Goal: Find specific page/section: Find specific page/section

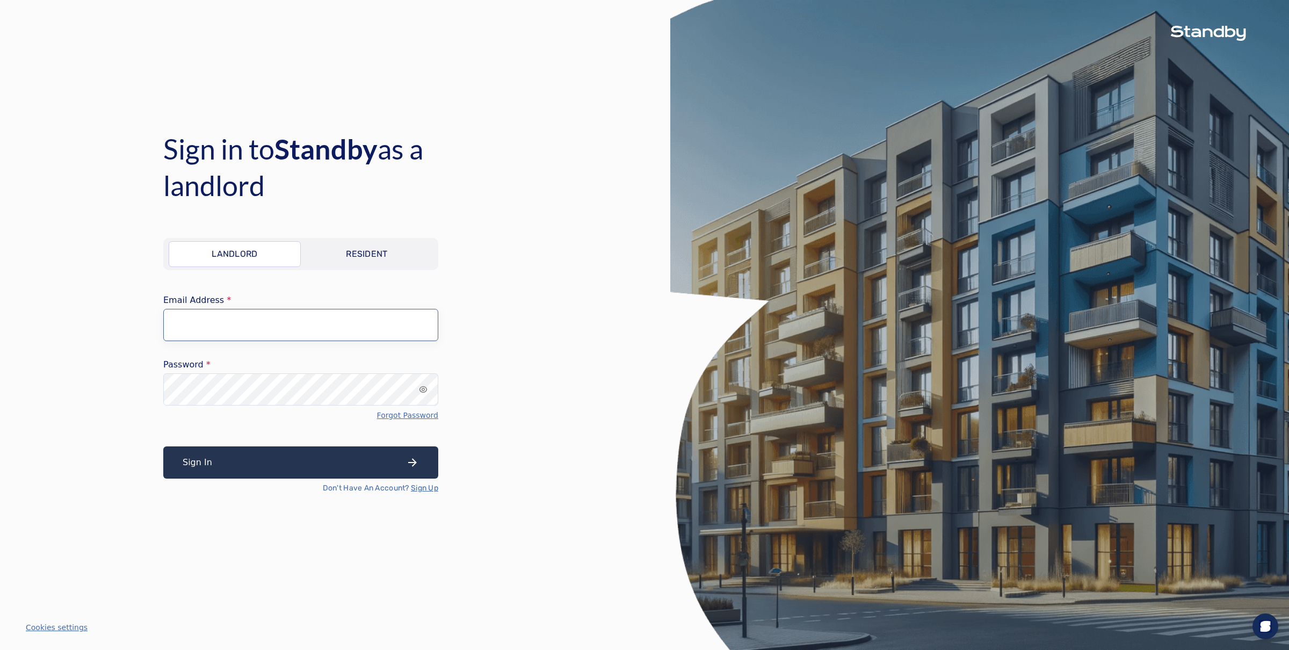
type input "**********"
click at [208, 464] on button "Sign In" at bounding box center [300, 462] width 275 height 32
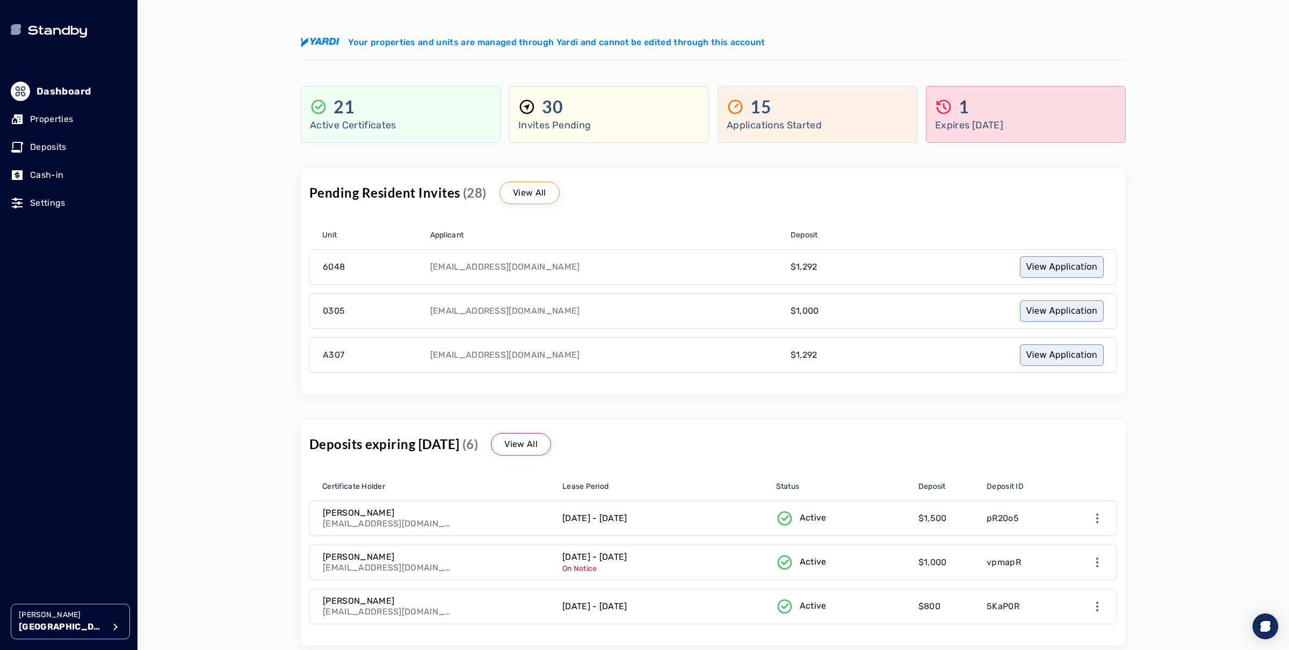
click at [84, 624] on p "[GEOGRAPHIC_DATA]" at bounding box center [62, 627] width 86 height 13
click at [208, 533] on li "Avenue 5" at bounding box center [234, 527] width 171 height 21
click at [51, 120] on p "Properties" at bounding box center [51, 119] width 43 height 13
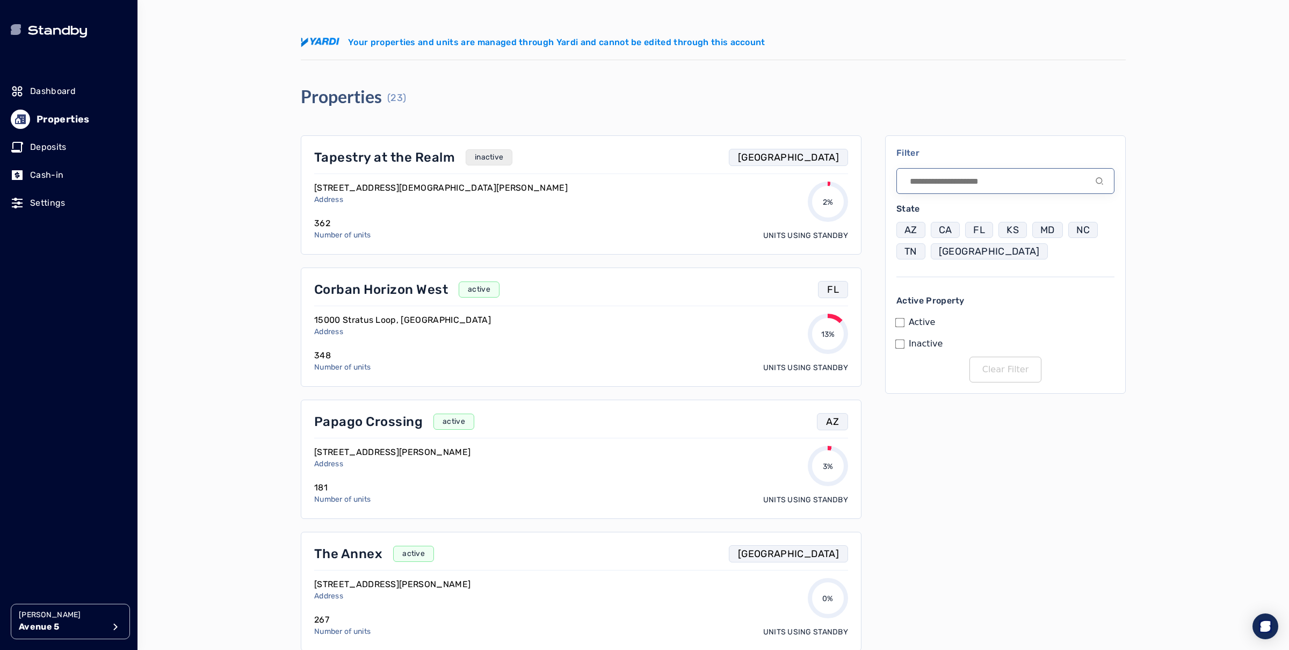
click at [1033, 173] on input at bounding box center [1006, 181] width 218 height 26
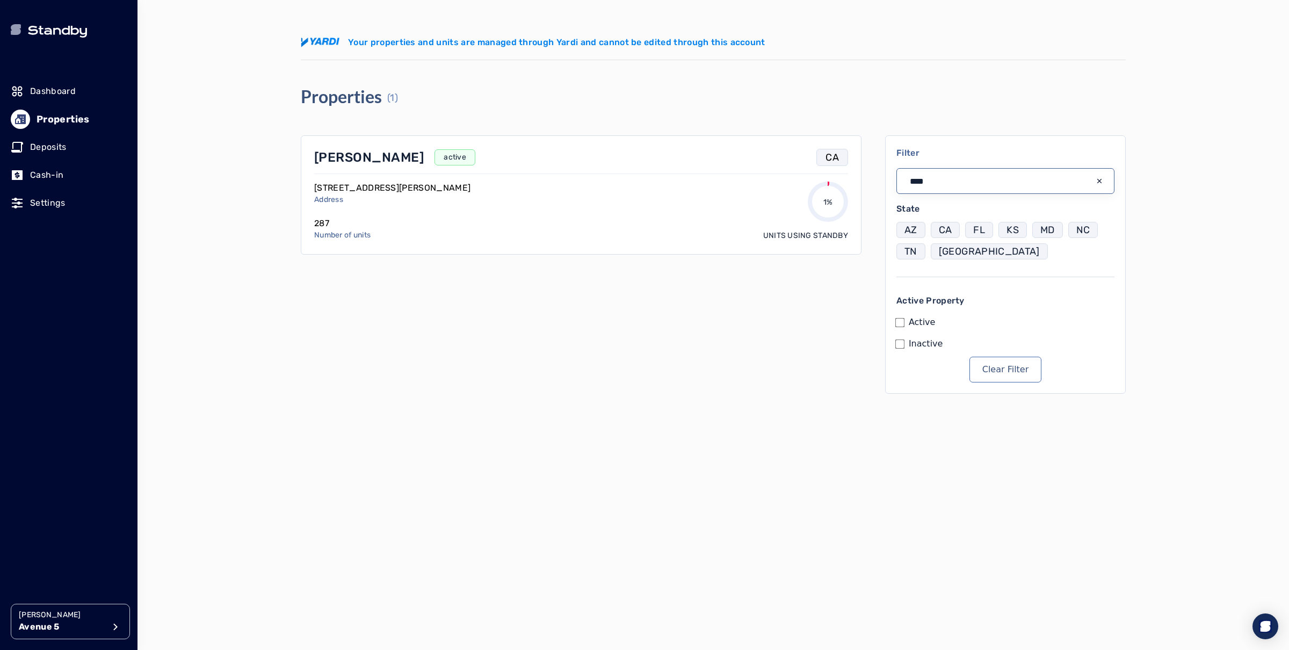
drag, startPoint x: 912, startPoint y: 177, endPoint x: 850, endPoint y: 174, distance: 61.3
click at [850, 174] on div "[PERSON_NAME] active CA [STREET_ADDRESS][PERSON_NAME] Address 287 Number of uni…" at bounding box center [713, 264] width 825 height 258
drag, startPoint x: 979, startPoint y: 182, endPoint x: 806, endPoint y: 170, distance: 173.4
click at [807, 171] on div "The Mark active CA [STREET_ADDRESS][PERSON_NAME] Address 151 Number of units 0%…" at bounding box center [713, 264] width 825 height 258
type input "********"
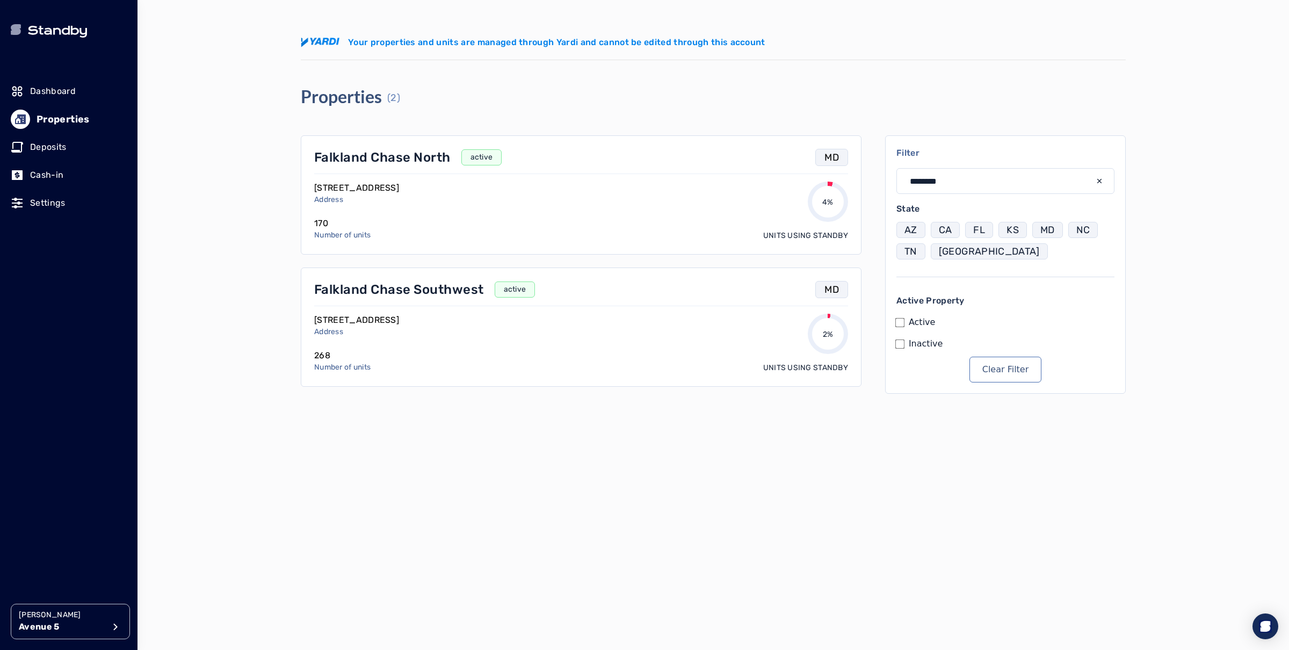
click at [411, 294] on p "Falkland Chase Southwest" at bounding box center [399, 289] width 170 height 17
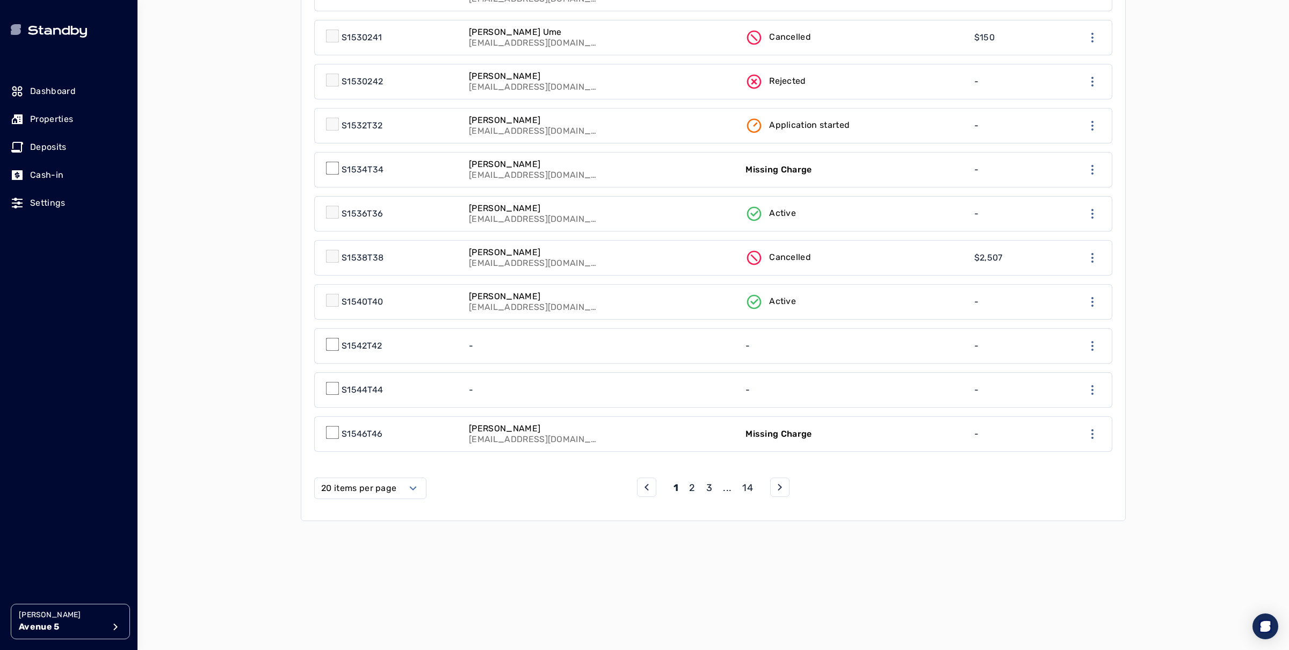
scroll to position [855, 0]
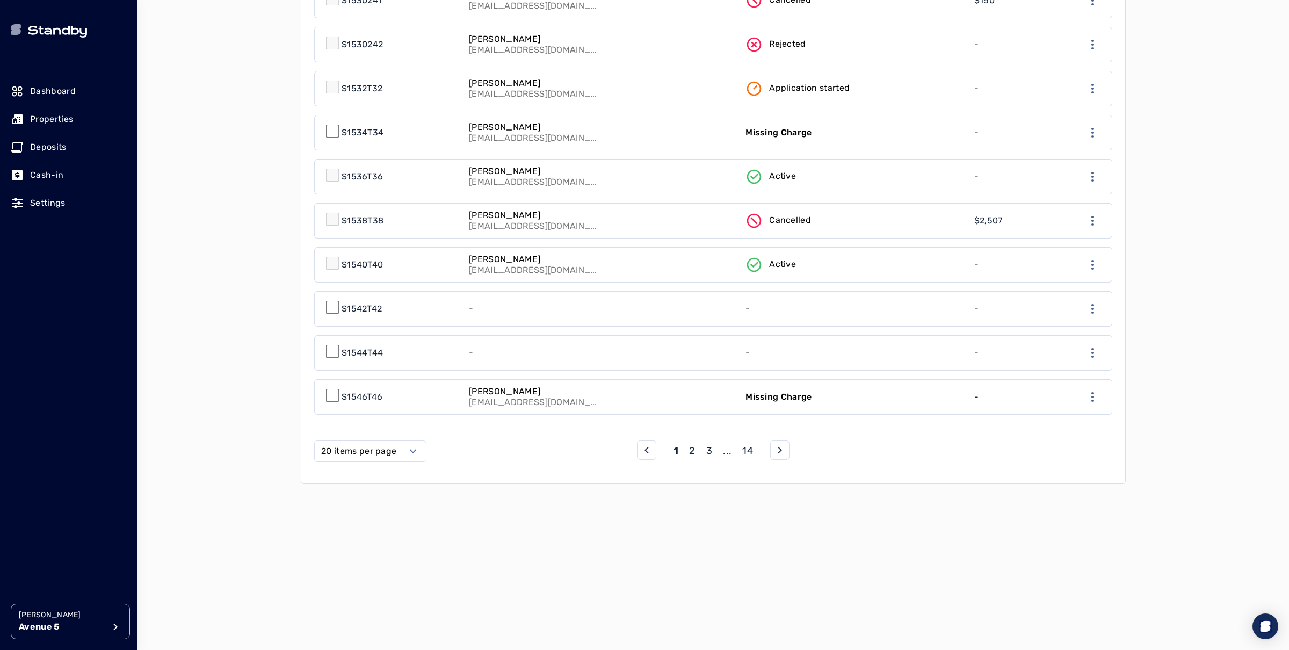
drag, startPoint x: 380, startPoint y: 444, endPoint x: 381, endPoint y: 453, distance: 9.7
click at [381, 445] on label "20 items per page" at bounding box center [358, 451] width 75 height 13
drag, startPoint x: 387, startPoint y: 535, endPoint x: 405, endPoint y: 536, distance: 17.2
click at [388, 535] on span "50 items per page" at bounding box center [361, 538] width 76 height 13
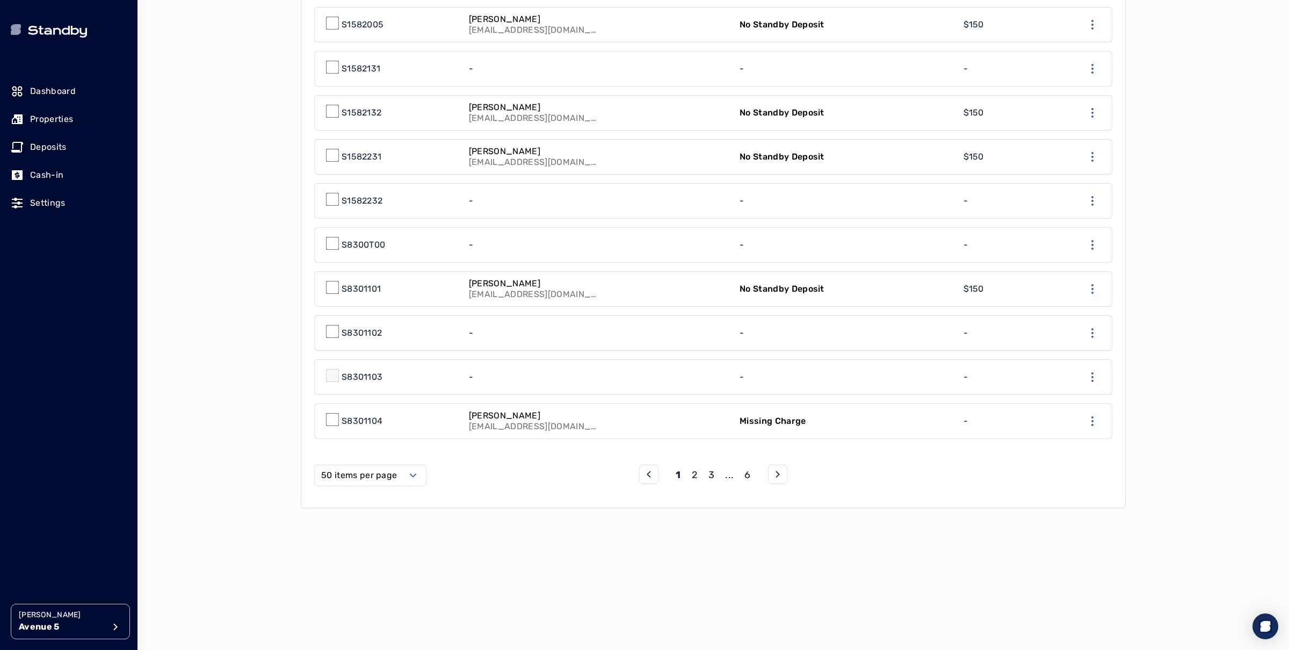
scroll to position [2153, 0]
click at [694, 466] on p "2" at bounding box center [695, 473] width 6 height 15
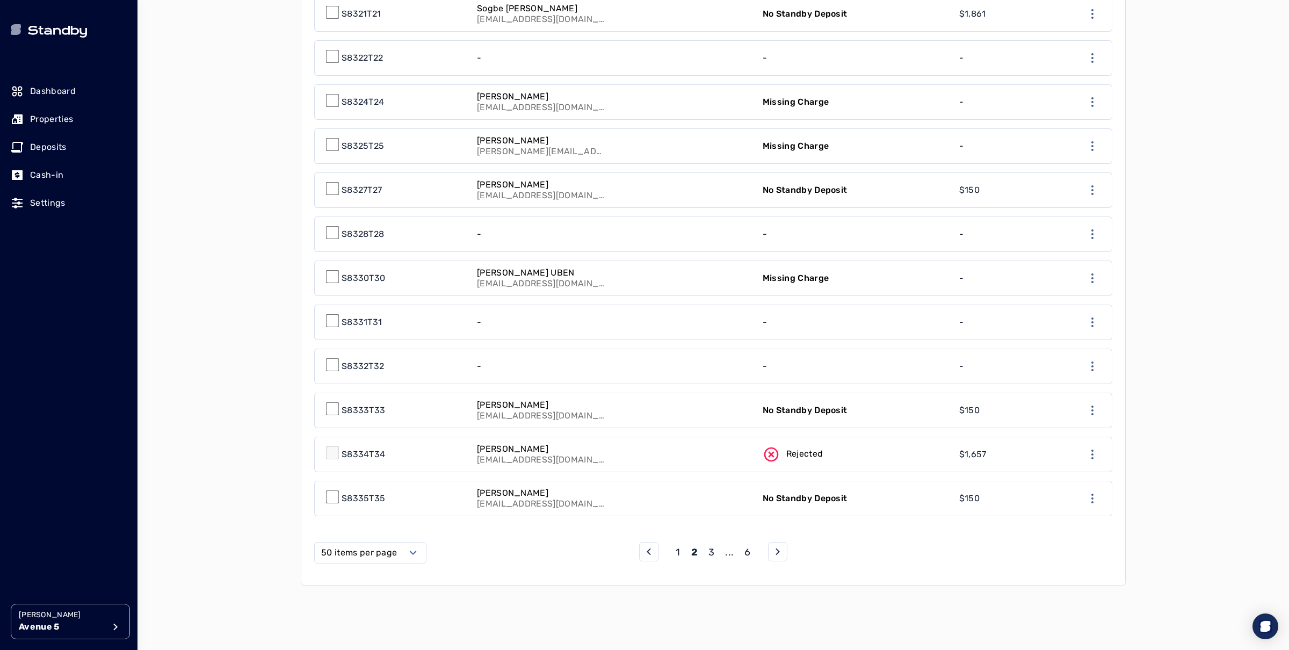
scroll to position [2077, 0]
click at [712, 543] on p "3" at bounding box center [712, 550] width 6 height 15
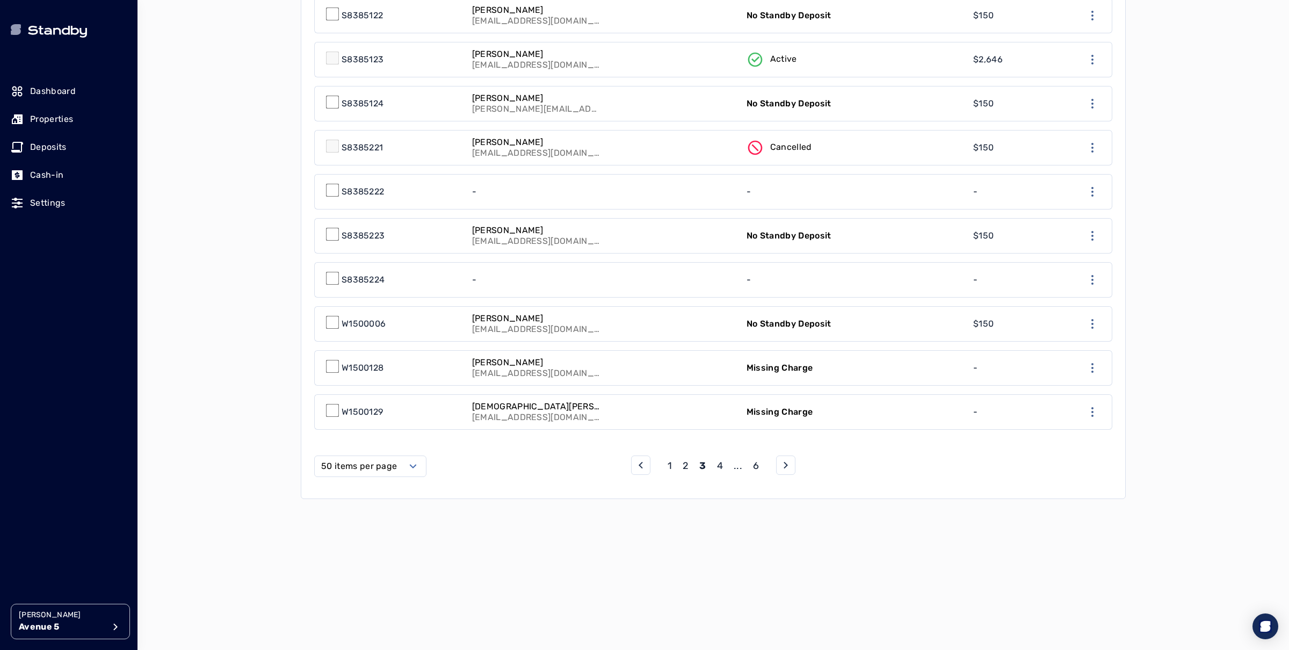
scroll to position [2168, 0]
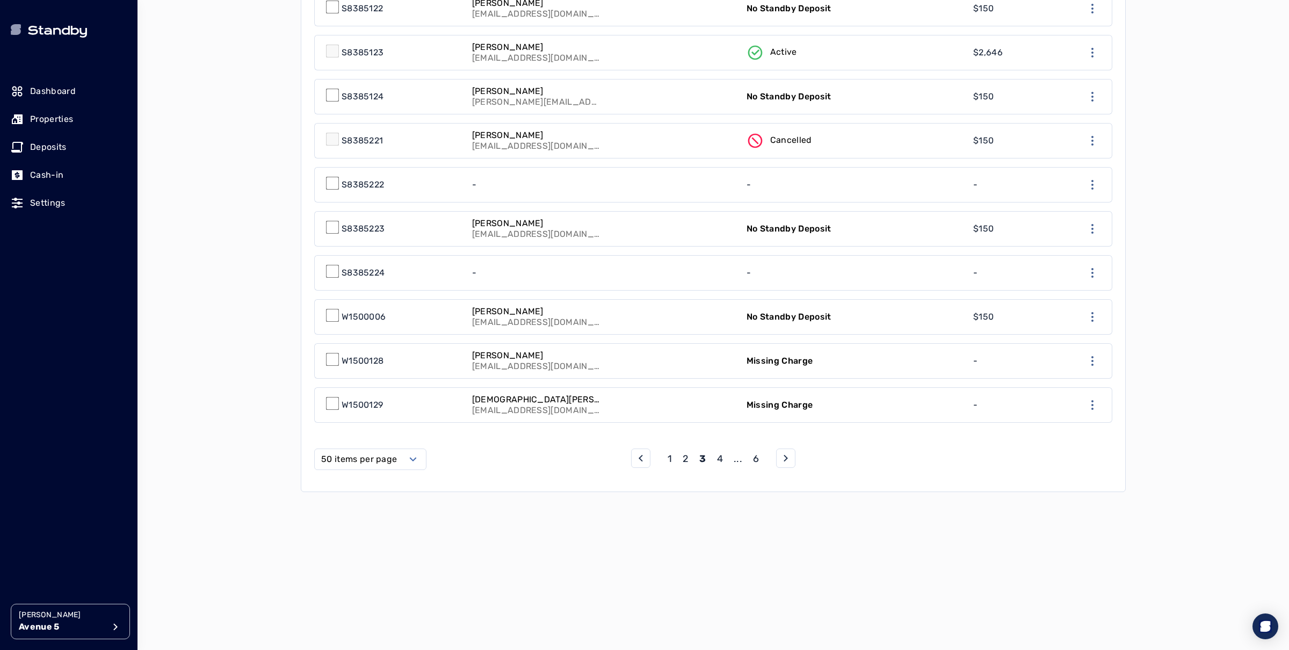
click at [720, 451] on p "4" at bounding box center [720, 458] width 6 height 15
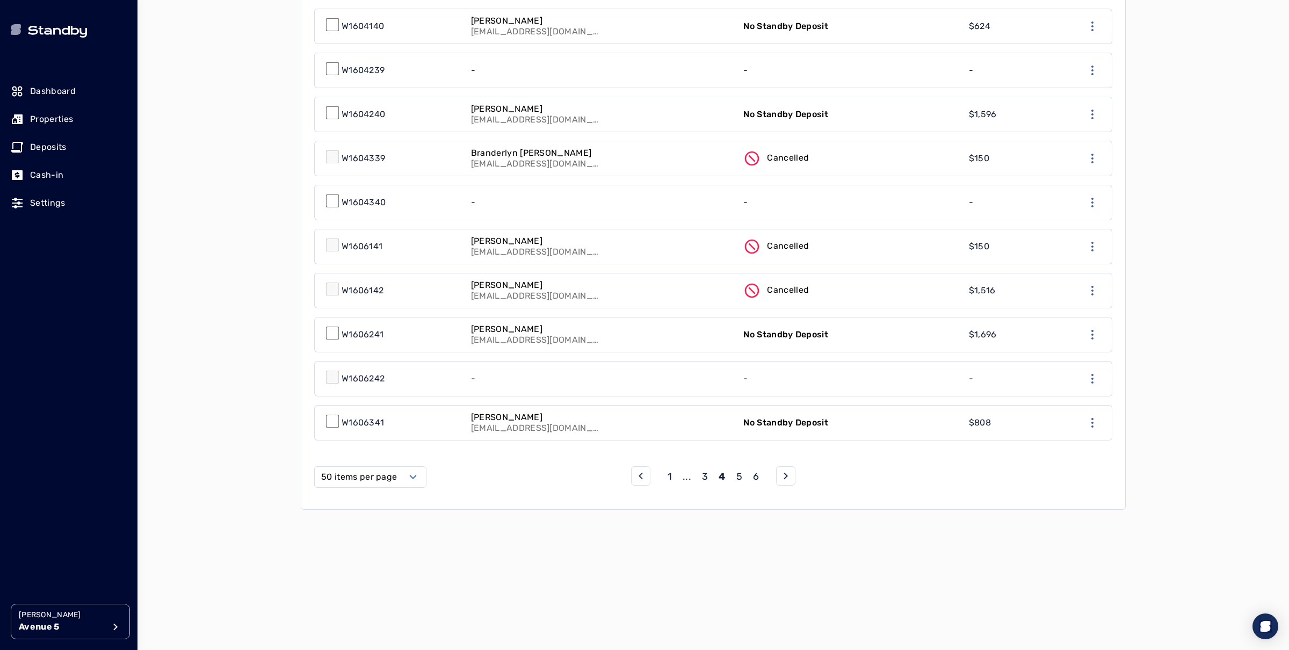
scroll to position [2168, 0]
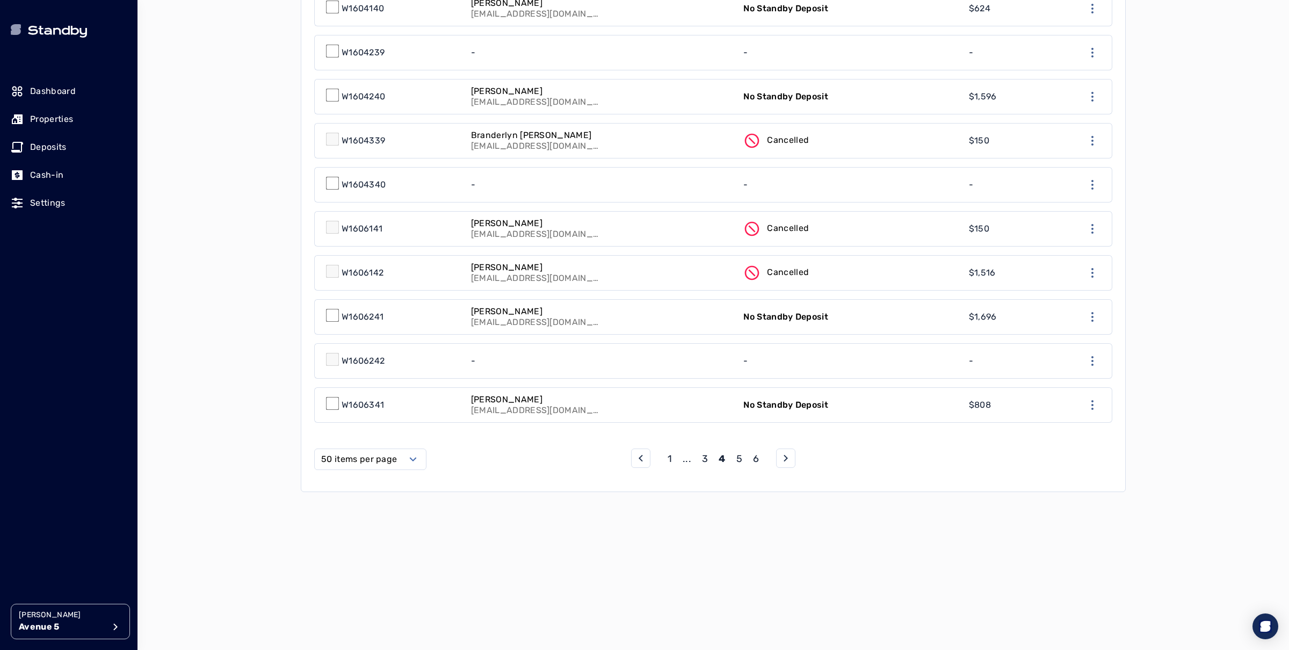
click at [738, 451] on p "5" at bounding box center [740, 458] width 6 height 15
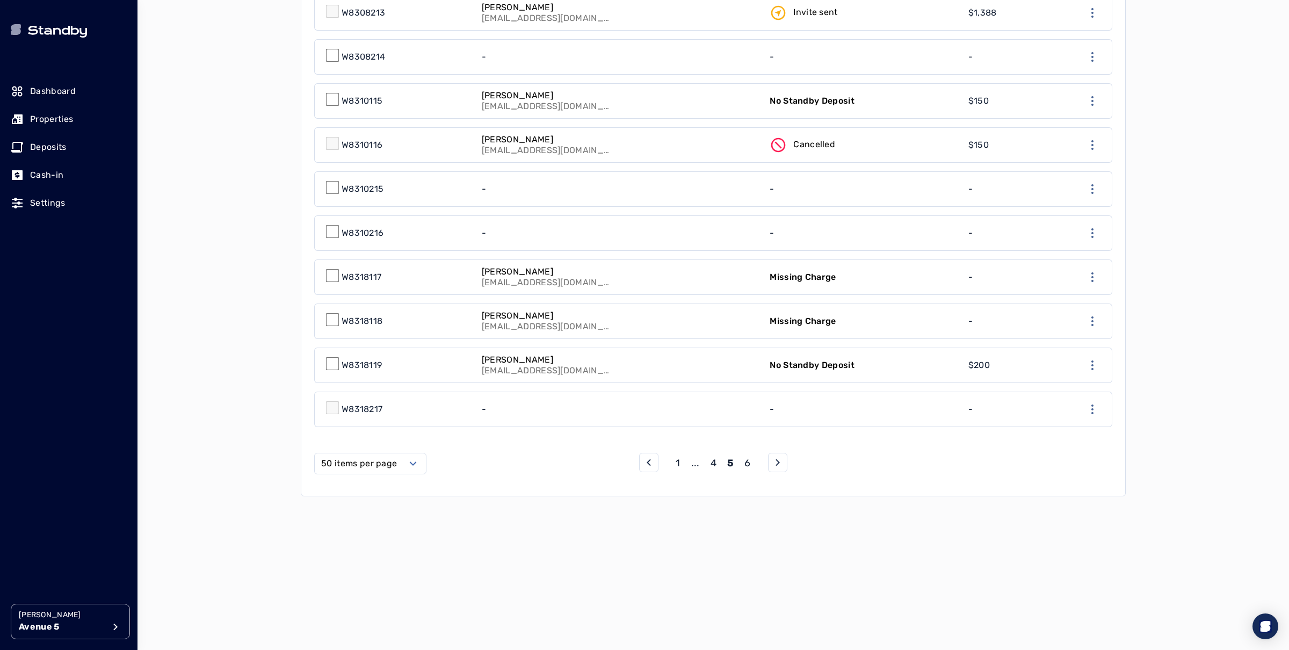
scroll to position [2168, 0]
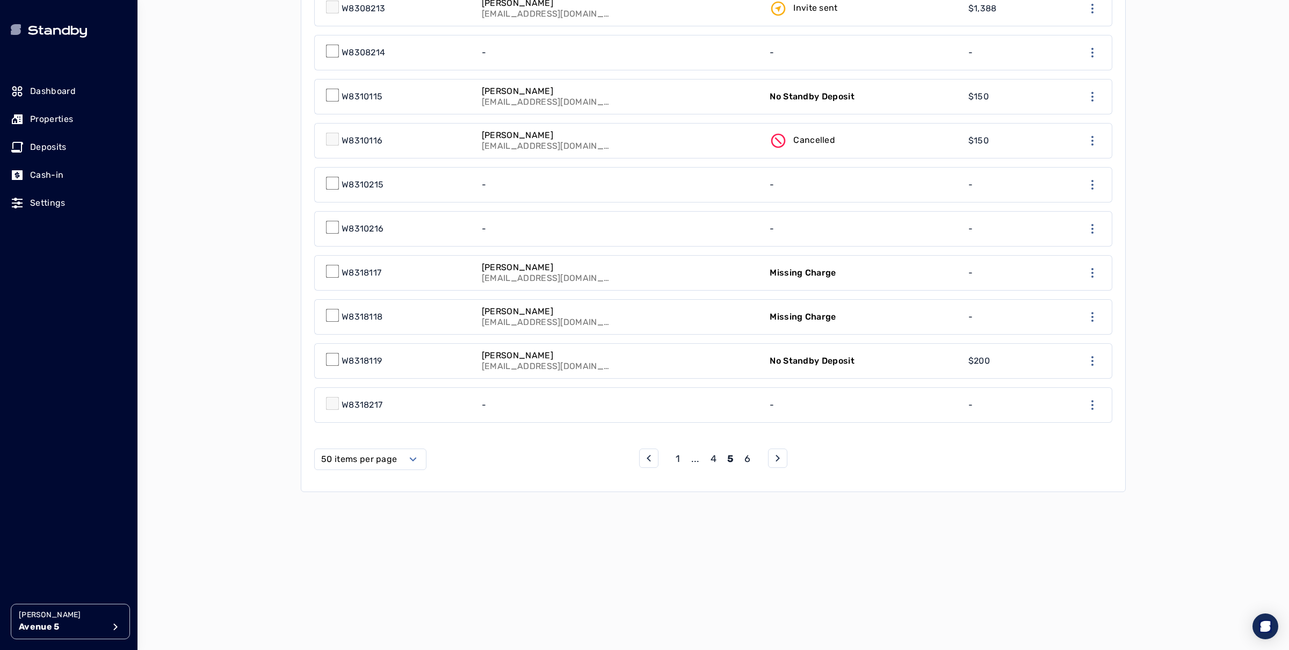
click at [742, 451] on div "1 ... 4 5 6" at bounding box center [713, 458] width 75 height 15
click at [748, 451] on p "6" at bounding box center [748, 458] width 6 height 15
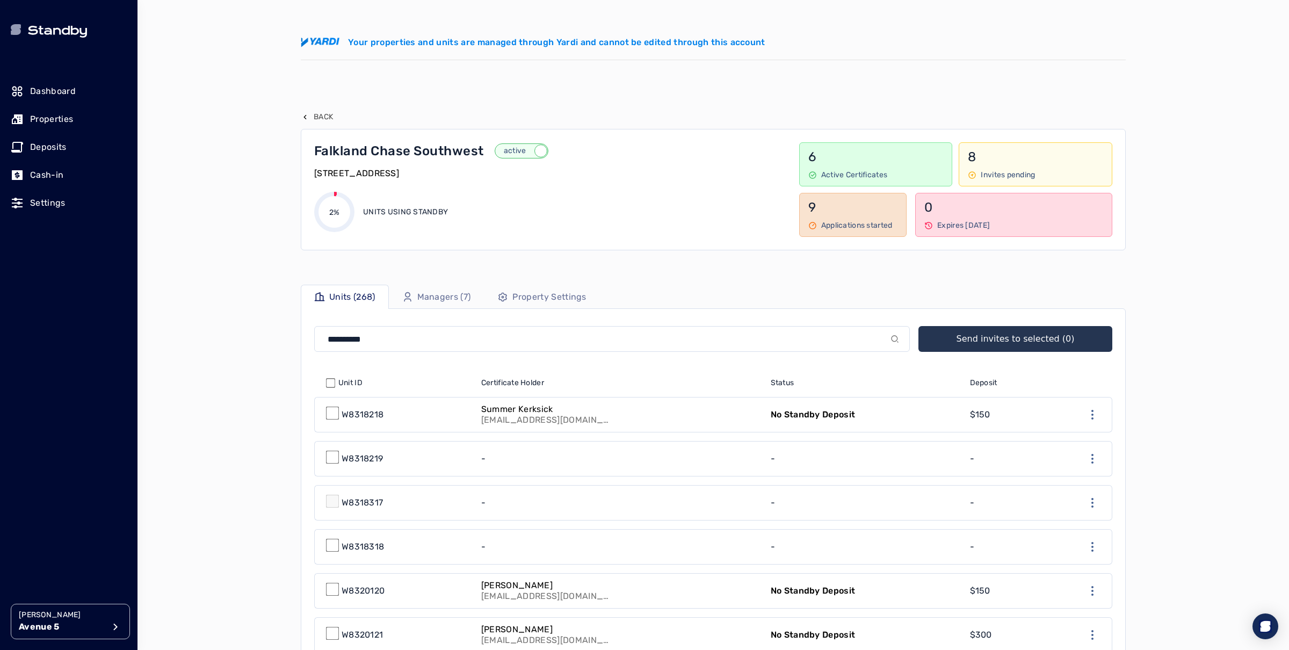
drag, startPoint x: 37, startPoint y: 120, endPoint x: 691, endPoint y: 75, distance: 655.4
click at [38, 120] on p "Properties" at bounding box center [51, 119] width 43 height 13
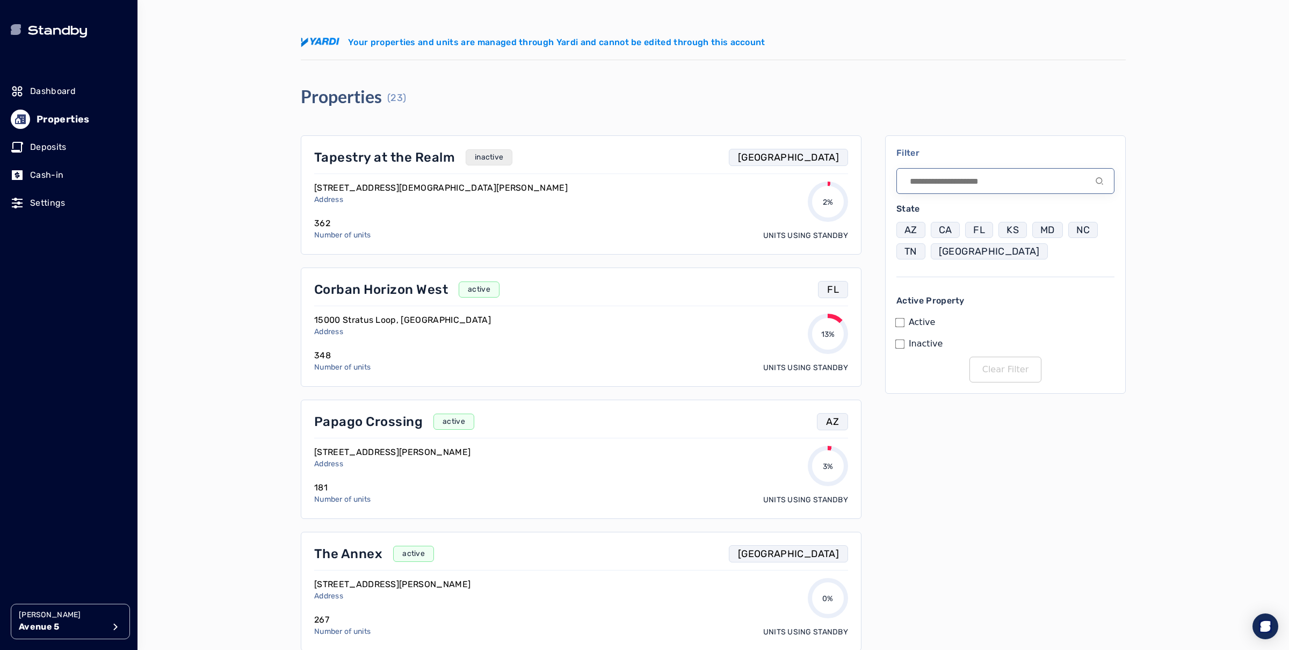
click at [983, 186] on input at bounding box center [1006, 181] width 218 height 26
click at [359, 426] on p "Papago Crossing" at bounding box center [368, 421] width 109 height 17
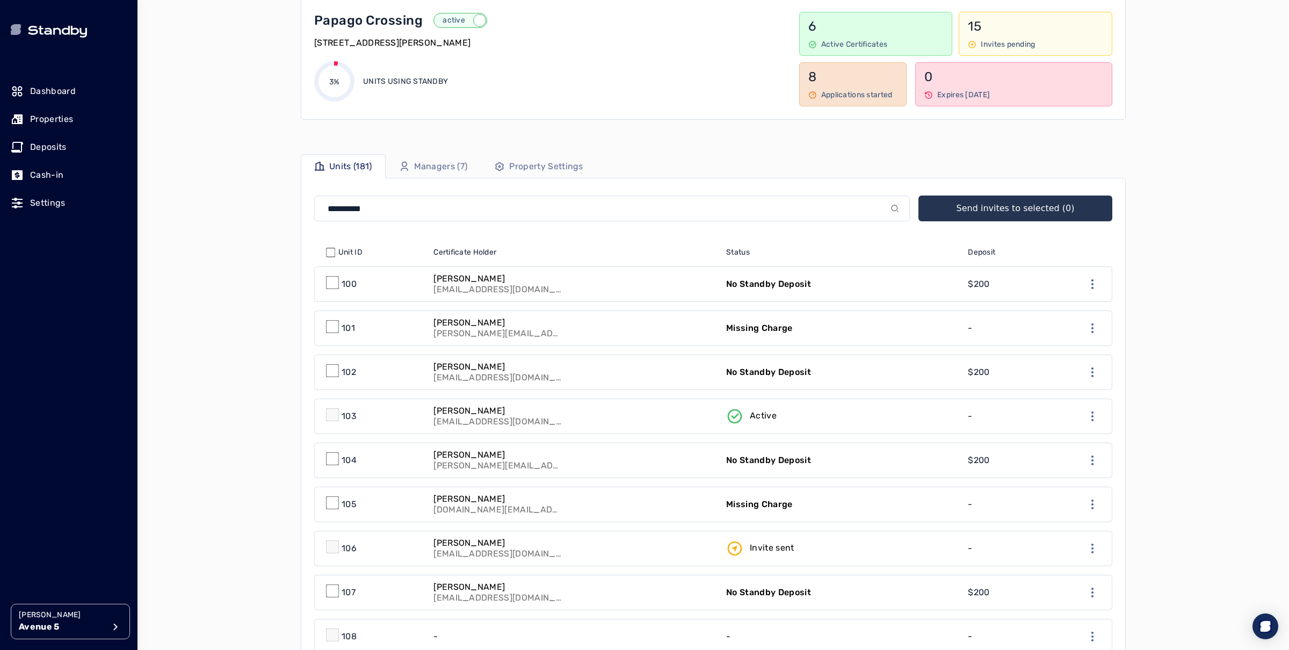
scroll to position [146, 0]
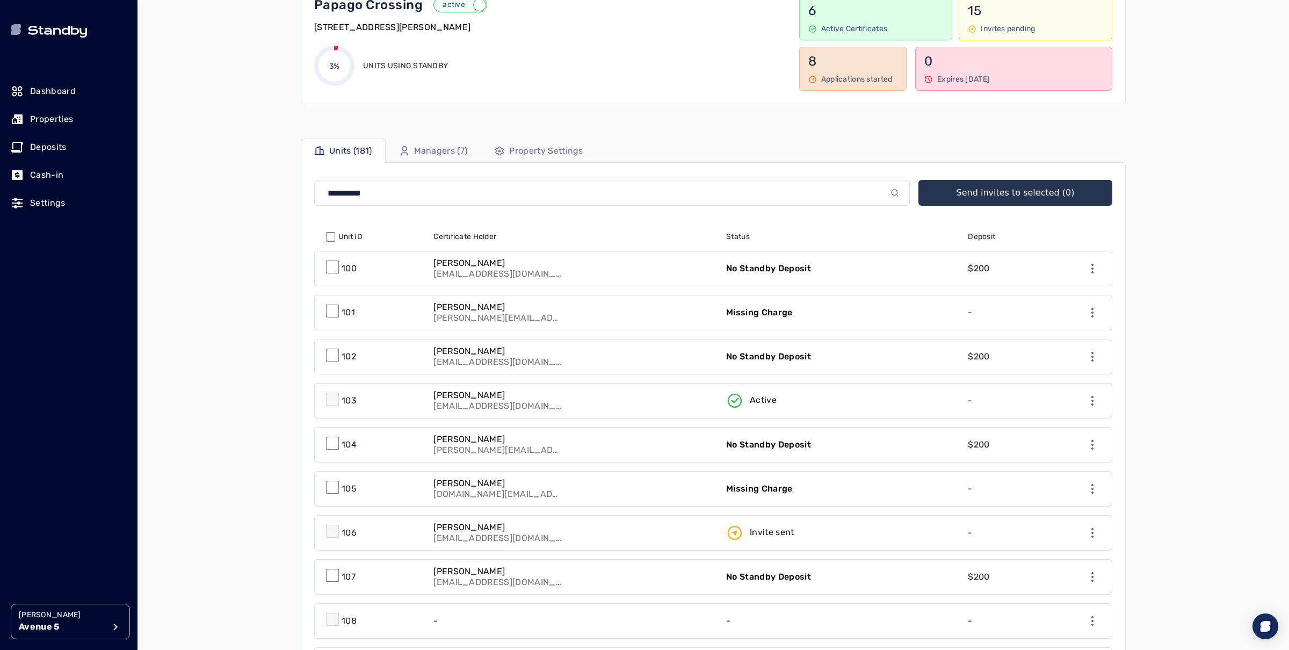
click at [556, 495] on link "[PERSON_NAME] [DOMAIN_NAME][EMAIL_ADDRESS][DOMAIN_NAME]" at bounding box center [573, 489] width 293 height 34
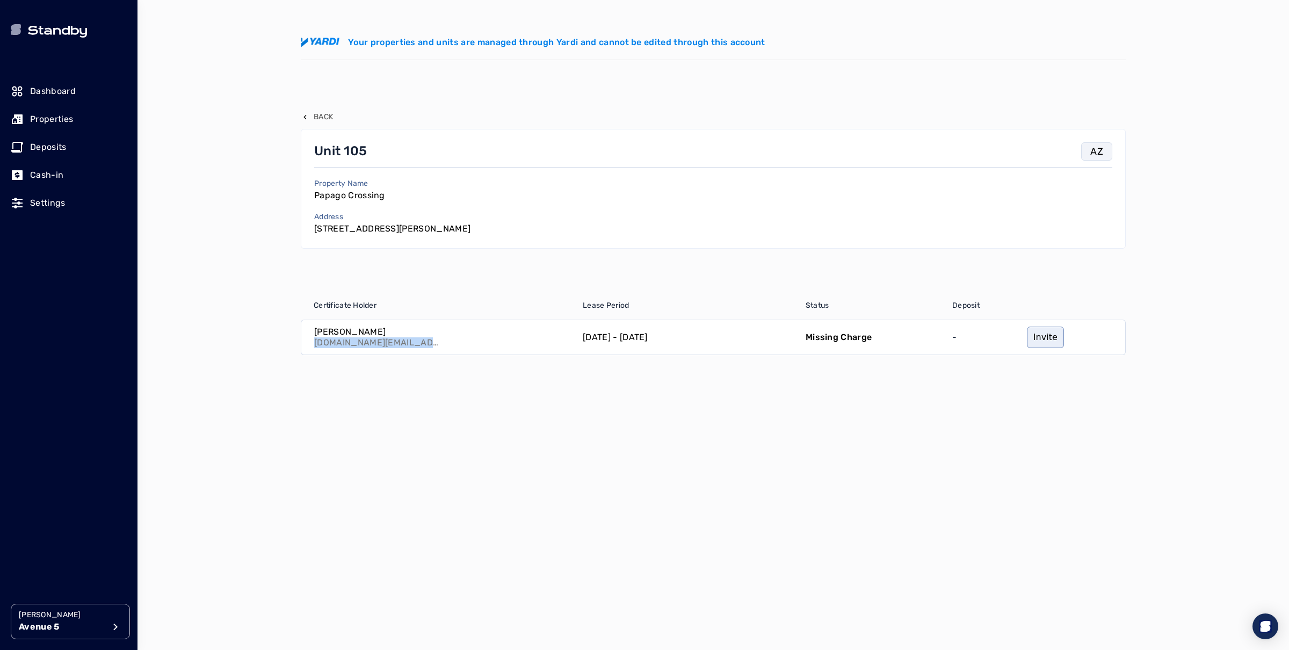
drag, startPoint x: 417, startPoint y: 342, endPoint x: 312, endPoint y: 347, distance: 105.4
click at [312, 347] on div "[PERSON_NAME] [DOMAIN_NAME][EMAIL_ADDRESS][DOMAIN_NAME]" at bounding box center [438, 337] width 275 height 34
copy p "[DOMAIN_NAME][EMAIL_ADDRESS][DOMAIN_NAME]"
drag, startPoint x: 43, startPoint y: 117, endPoint x: 103, endPoint y: 120, distance: 59.7
click at [44, 117] on p "Properties" at bounding box center [51, 119] width 43 height 13
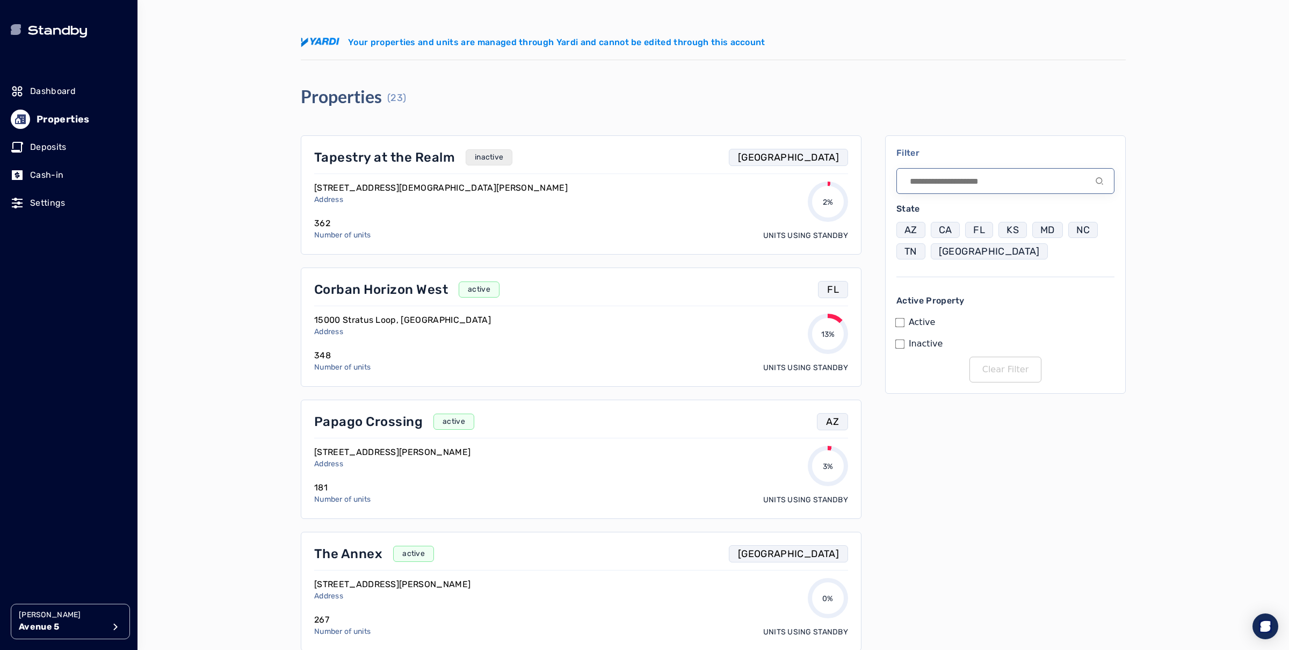
click at [980, 173] on input at bounding box center [1006, 181] width 218 height 26
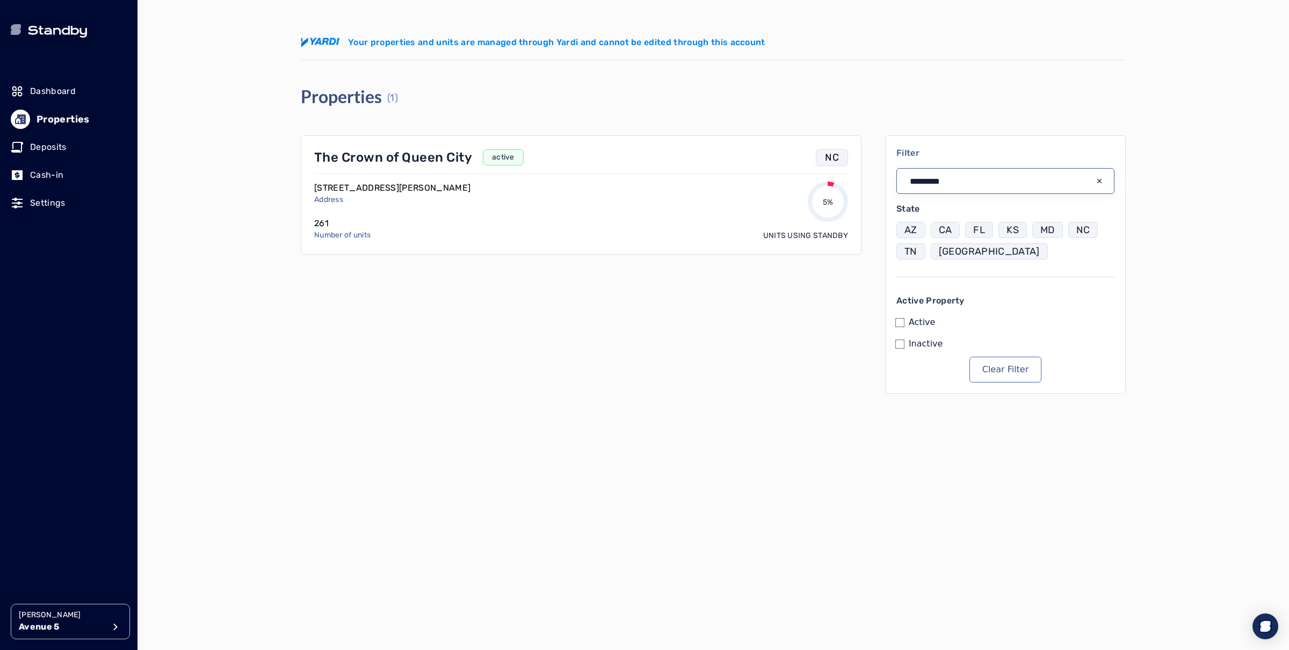
type input "*********"
click at [364, 155] on p "The Crown of Queen City" at bounding box center [393, 157] width 158 height 17
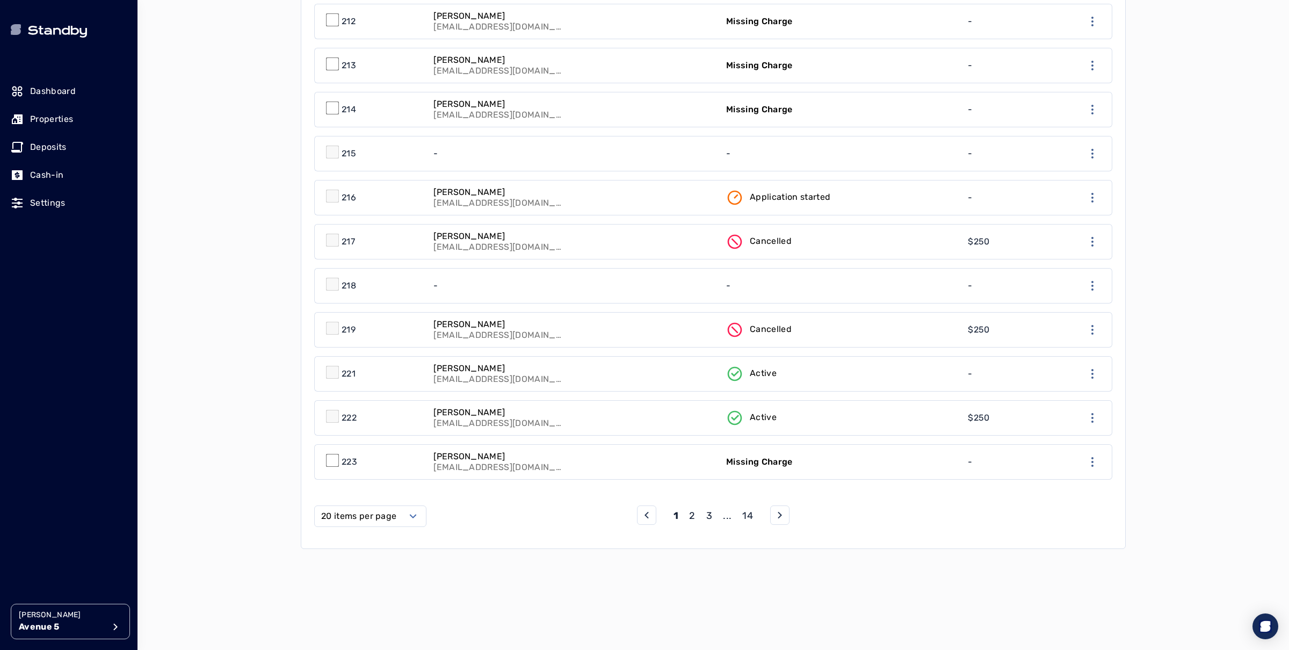
scroll to position [855, 0]
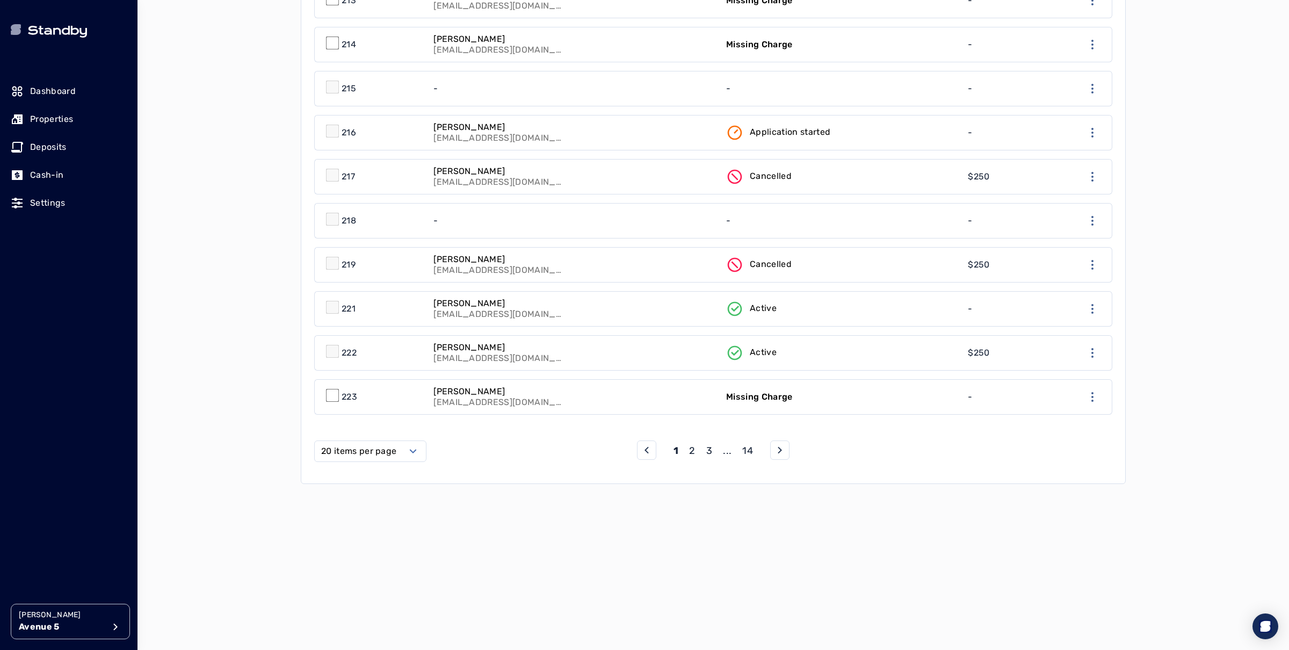
click at [352, 450] on label "20 items per page" at bounding box center [358, 451] width 75 height 13
drag, startPoint x: 369, startPoint y: 541, endPoint x: 387, endPoint y: 517, distance: 29.9
click at [371, 536] on span "50 items per page" at bounding box center [361, 538] width 76 height 13
